Goal: Task Accomplishment & Management: Complete application form

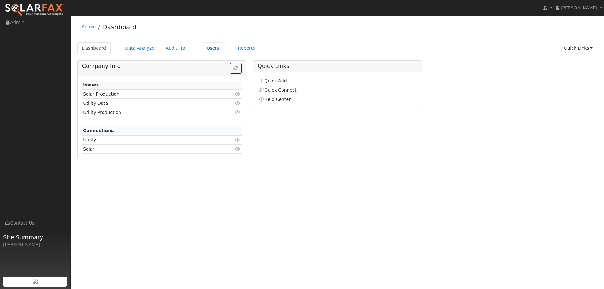
click at [205, 48] on link "Users" at bounding box center [213, 48] width 22 height 12
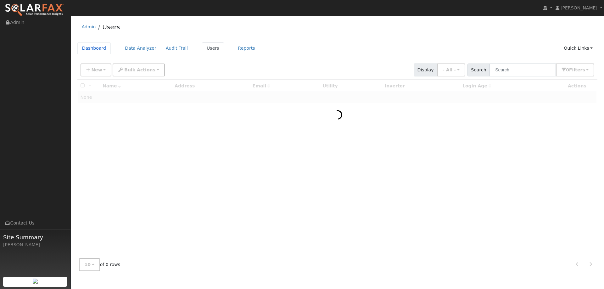
click at [83, 53] on link "Dashboard" at bounding box center [94, 48] width 34 height 12
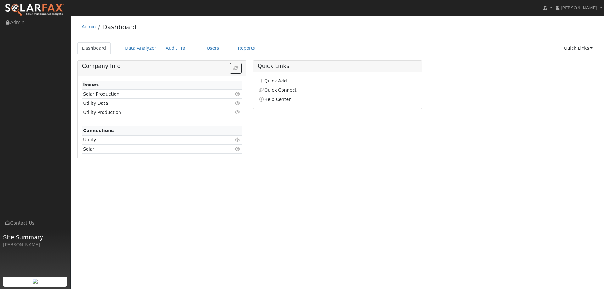
click at [277, 84] on td "Quick Add" at bounding box center [337, 81] width 159 height 9
click at [276, 82] on link "Quick Add" at bounding box center [272, 80] width 28 height 5
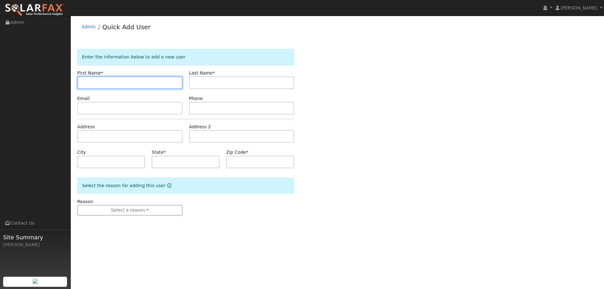
click at [87, 81] on input "text" at bounding box center [129, 82] width 105 height 13
paste input "Carl"
click at [85, 86] on input "Carl" at bounding box center [129, 82] width 105 height 13
type input "Carl"
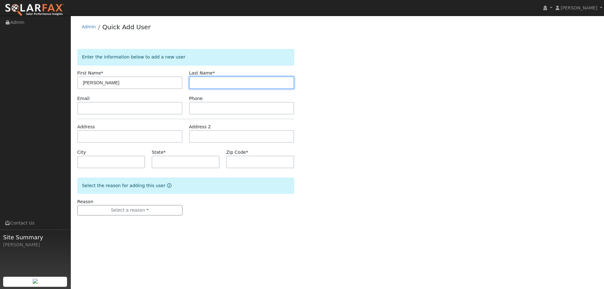
click at [218, 84] on input "text" at bounding box center [241, 82] width 105 height 13
drag, startPoint x: 219, startPoint y: 86, endPoint x: 209, endPoint y: 82, distance: 11.1
click at [219, 85] on input "text" at bounding box center [241, 82] width 105 height 13
paste input "Reiff"
click at [195, 84] on input "Reiff" at bounding box center [241, 82] width 105 height 13
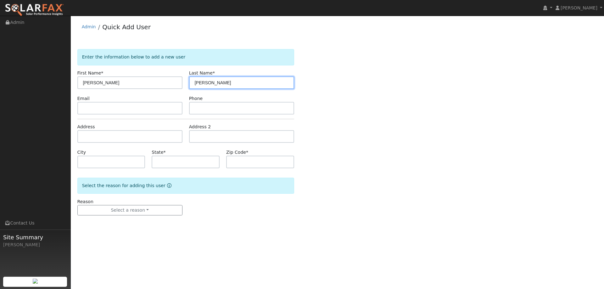
type input "Reiff"
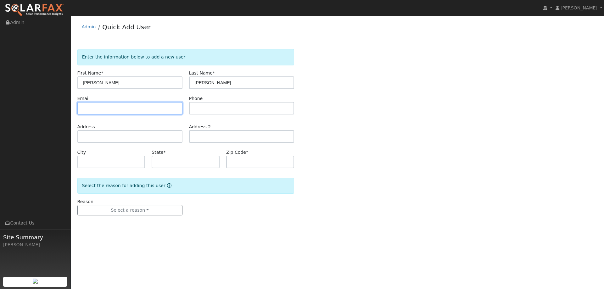
click at [152, 114] on input "text" at bounding box center [129, 108] width 105 height 13
click at [101, 111] on input "text" at bounding box center [129, 108] width 105 height 13
paste input "[EMAIL_ADDRESS][DOMAIN_NAME]"
type input "[EMAIL_ADDRESS][DOMAIN_NAME]"
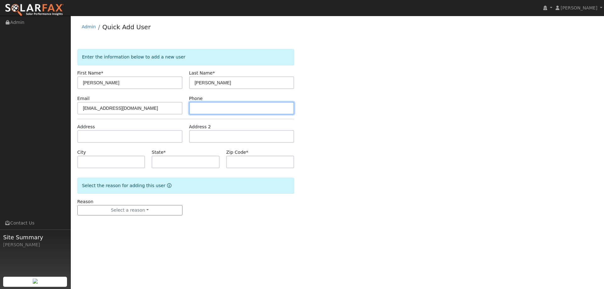
click at [234, 103] on input "text" at bounding box center [241, 108] width 105 height 13
click at [199, 109] on input "text" at bounding box center [241, 108] width 105 height 13
paste input "916-508-2960"
click at [194, 109] on input "916-508-2960" at bounding box center [241, 108] width 105 height 13
type input "916-508-2960"
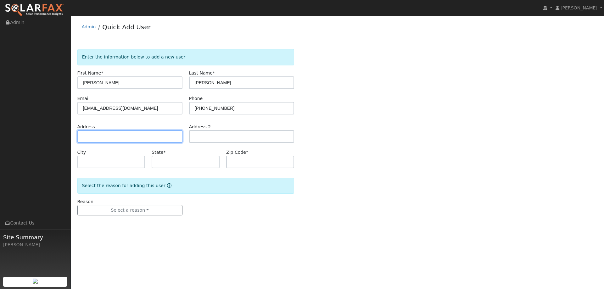
click at [96, 135] on input "text" at bounding box center [129, 136] width 105 height 13
click at [88, 136] on input "text" at bounding box center [129, 136] width 105 height 13
paste input "3680 Auburn Folsom Road"
type input "3680 Auburn Folsom Road"
type input "Loomis"
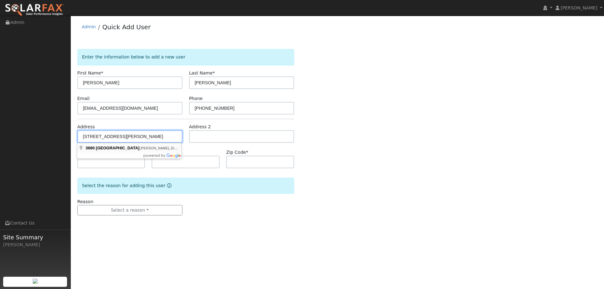
type input "CA"
type input "95650"
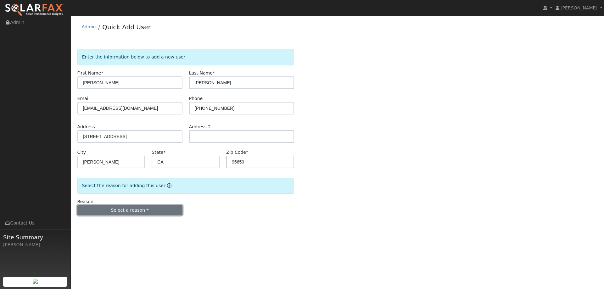
click at [129, 213] on button "Select a reason" at bounding box center [129, 210] width 105 height 11
click at [114, 224] on link "New lead" at bounding box center [112, 223] width 69 height 9
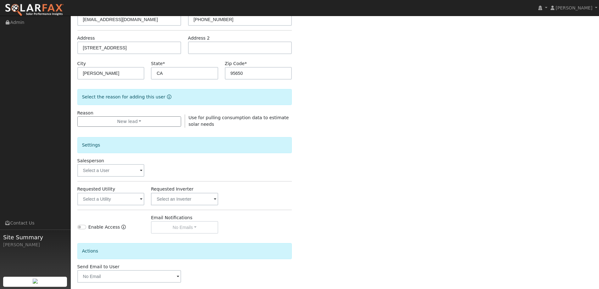
scroll to position [94, 0]
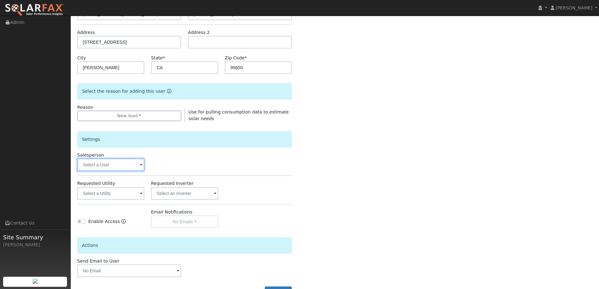
click at [113, 161] on input "text" at bounding box center [110, 164] width 67 height 13
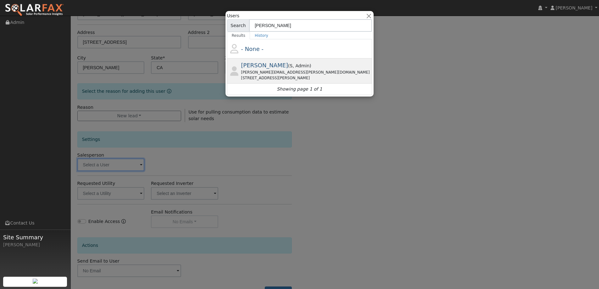
type input "tim"
click at [252, 69] on span "Tim Tedder" at bounding box center [264, 65] width 47 height 7
type input "Tim Tedder"
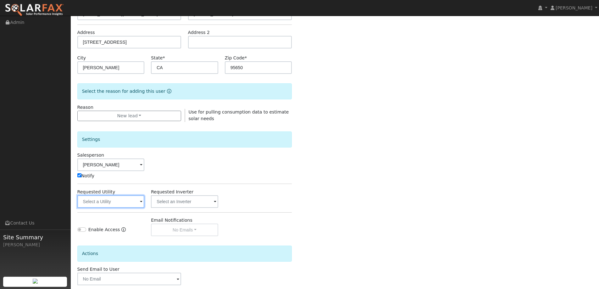
click at [133, 202] on input "text" at bounding box center [110, 201] width 67 height 13
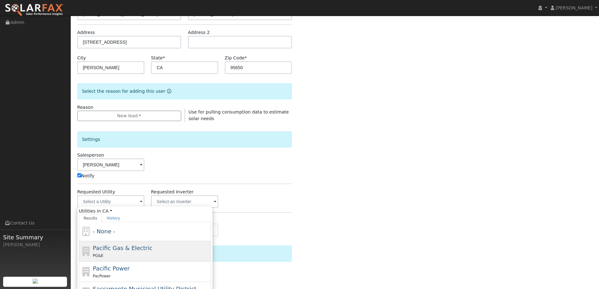
click at [159, 248] on div "Pacific Gas & Electric PG&E" at bounding box center [151, 251] width 117 height 15
type input "Pacific Gas & Electric"
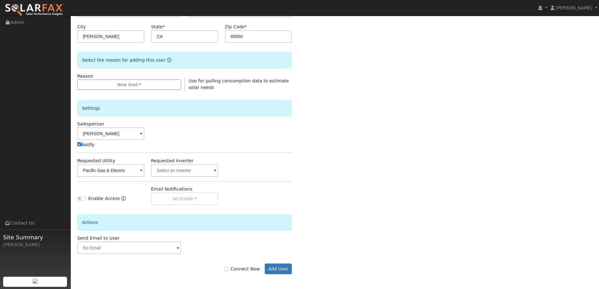
scroll to position [126, 0]
click at [229, 268] on input "Connect Now" at bounding box center [227, 268] width 4 height 4
checkbox input "true"
click at [281, 267] on button "Add User" at bounding box center [278, 268] width 27 height 11
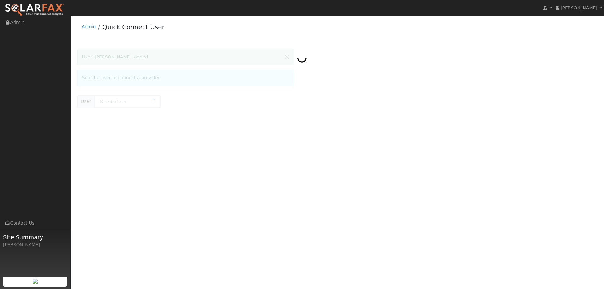
type input "[PERSON_NAME]"
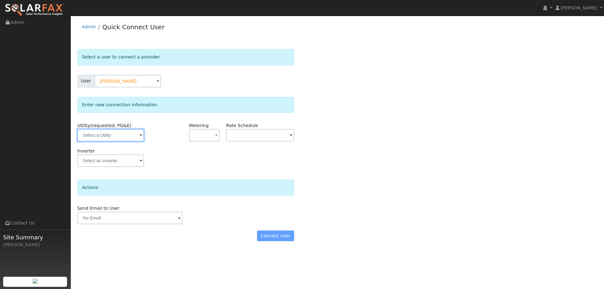
click at [132, 132] on input "text" at bounding box center [110, 135] width 67 height 13
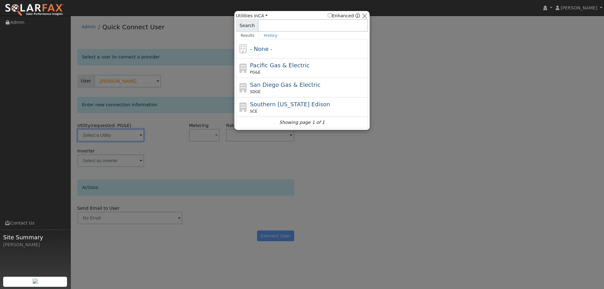
click at [280, 73] on div "PG&E" at bounding box center [308, 72] width 117 height 6
type input "PG&E"
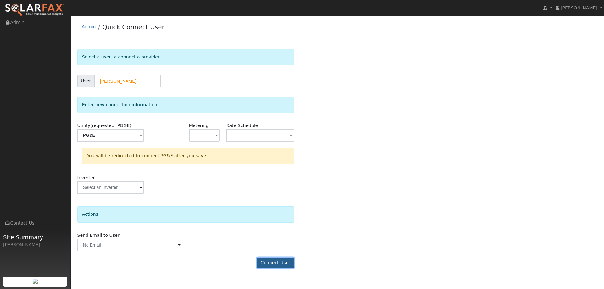
click at [284, 264] on button "Connect User" at bounding box center [275, 263] width 37 height 11
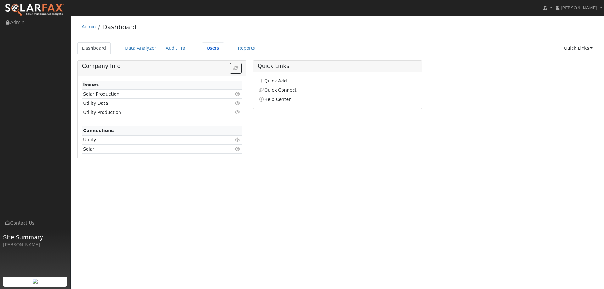
click at [216, 46] on ul "Dashboard Data Analyzer Audit Trail Users Reports Quick Links Quick Add Quick C…" at bounding box center [337, 48] width 520 height 12
click at [204, 47] on link "Users" at bounding box center [213, 48] width 22 height 12
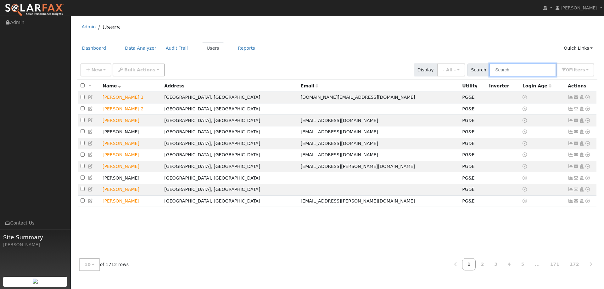
click at [507, 70] on input "text" at bounding box center [522, 70] width 67 height 13
paste input "[PERSON_NAME]"
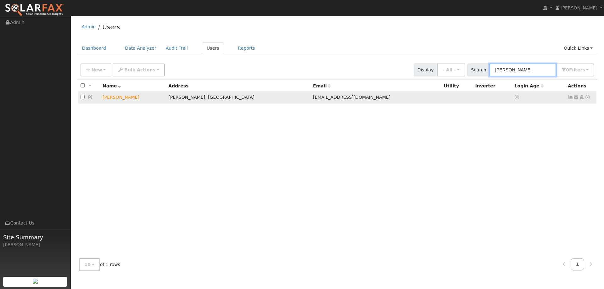
type input "[PERSON_NAME]"
click at [587, 99] on icon at bounding box center [588, 97] width 6 height 4
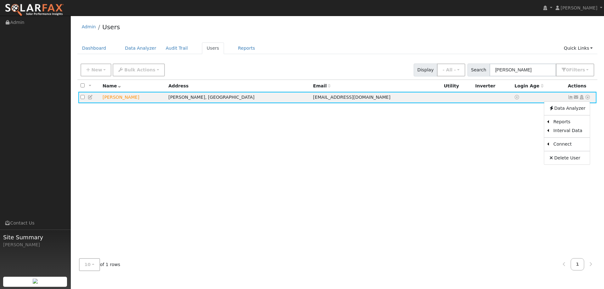
click at [0, 0] on link "Utility" at bounding box center [0, 0] width 0 height 0
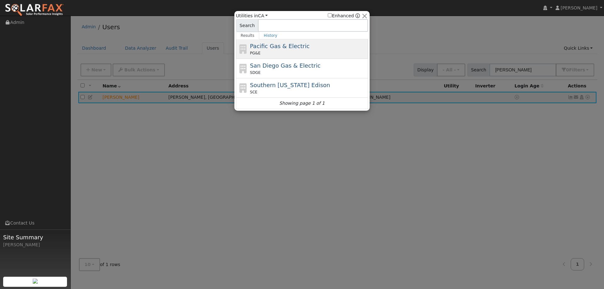
click at [287, 52] on div "PG&E" at bounding box center [308, 53] width 117 height 6
